Goal: Transaction & Acquisition: Book appointment/travel/reservation

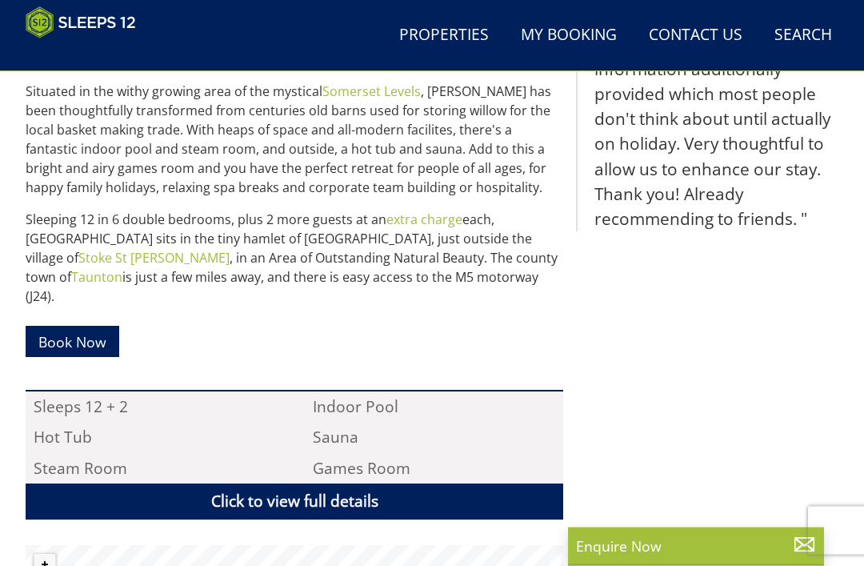
scroll to position [681, 0]
click at [95, 326] on link "Book Now" at bounding box center [73, 341] width 94 height 31
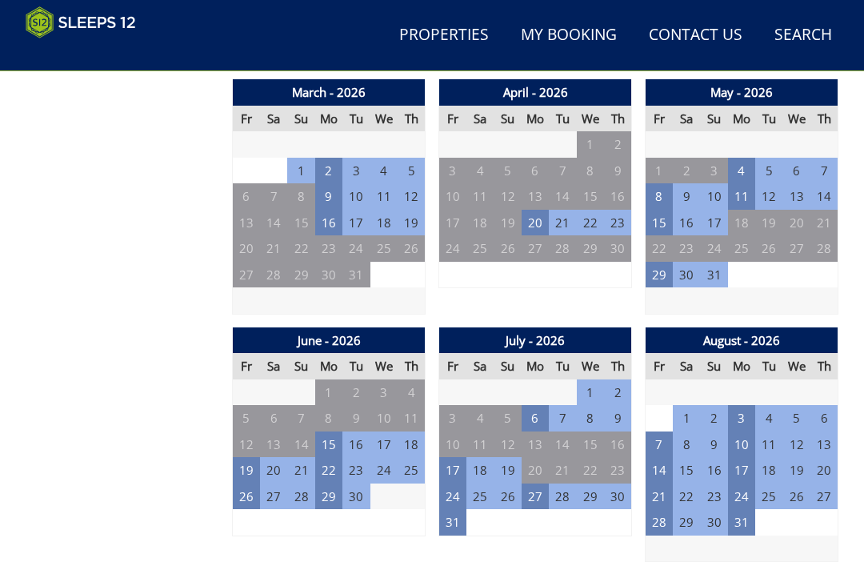
scroll to position [1103, 0]
click at [335, 431] on td "15" at bounding box center [328, 444] width 27 height 26
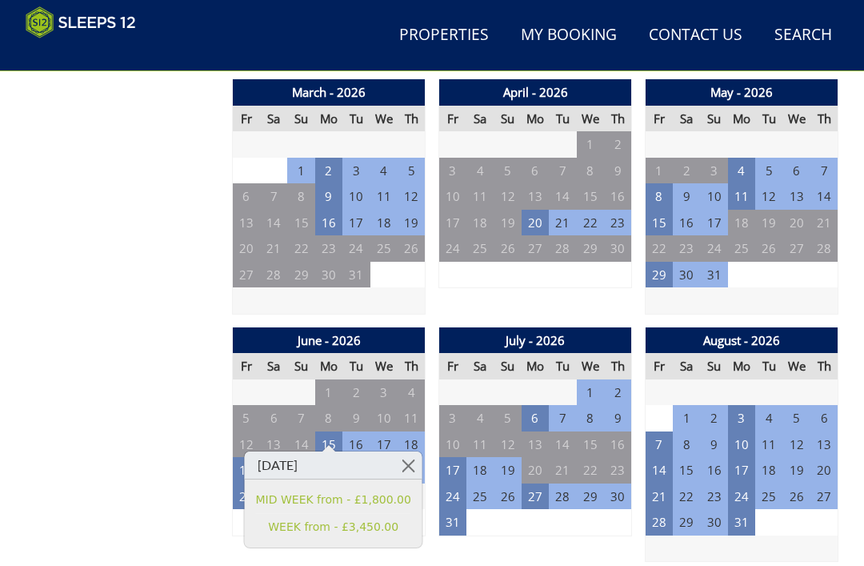
click at [390, 526] on link "WEEK from - £3,450.00" at bounding box center [333, 526] width 155 height 17
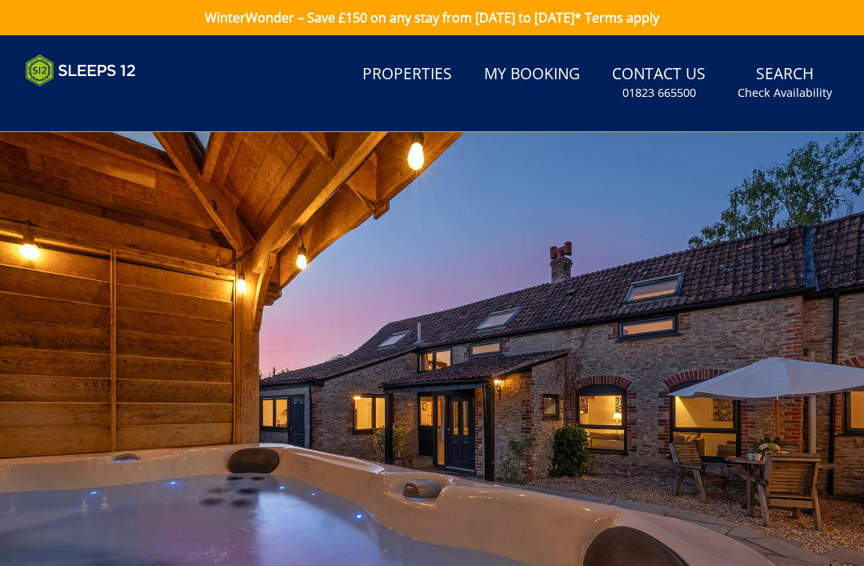
scroll to position [51, 0]
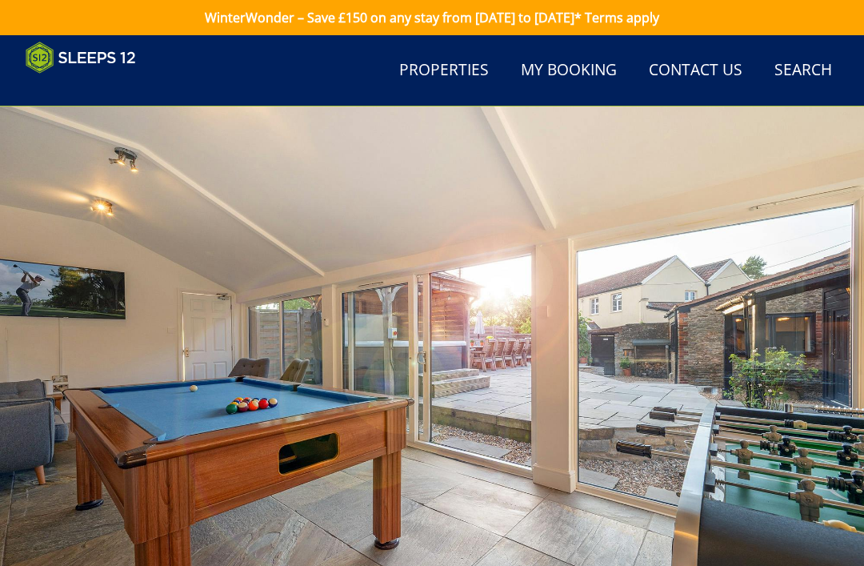
scroll to position [1103, 0]
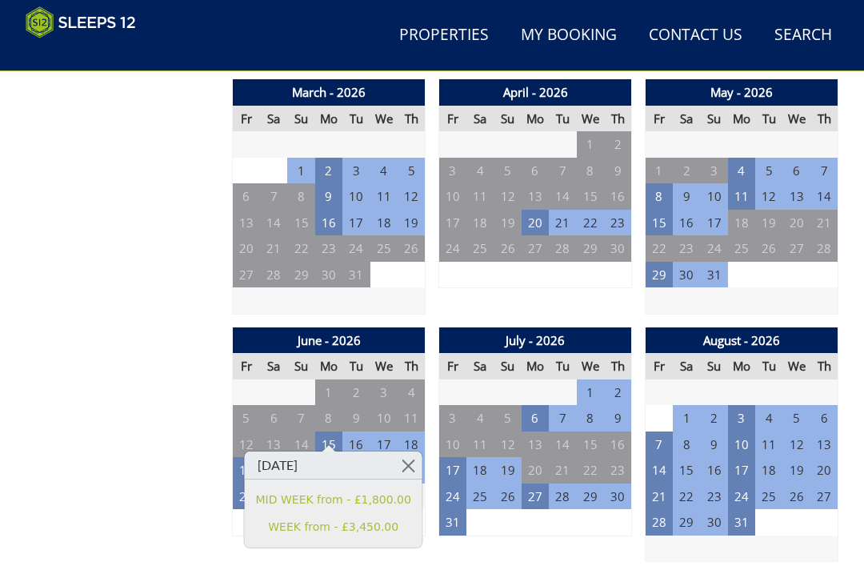
click at [453, 484] on td "24" at bounding box center [452, 496] width 27 height 26
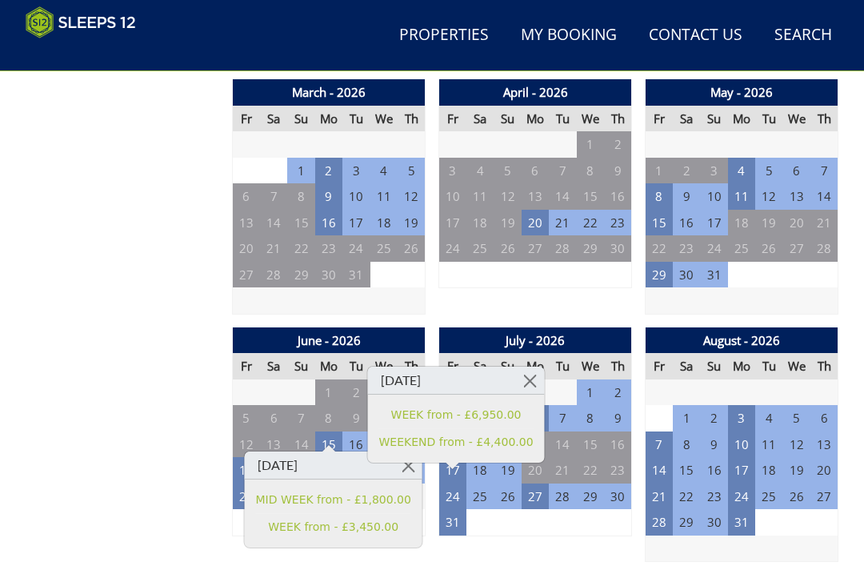
click at [510, 410] on link "WEEK from - £6,950.00" at bounding box center [456, 414] width 154 height 17
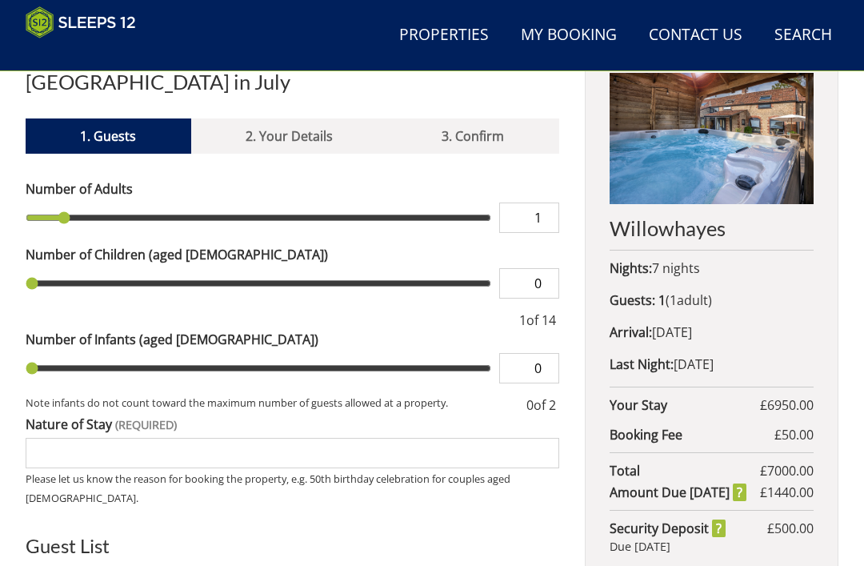
scroll to position [552, 0]
